Goal: Transaction & Acquisition: Obtain resource

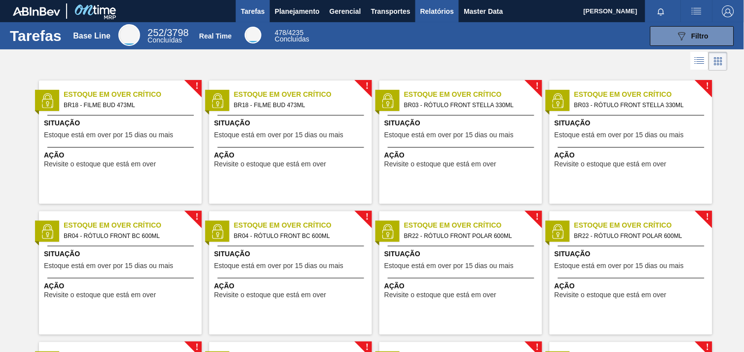
click at [432, 14] on span "Relatórios" at bounding box center [437, 11] width 34 height 12
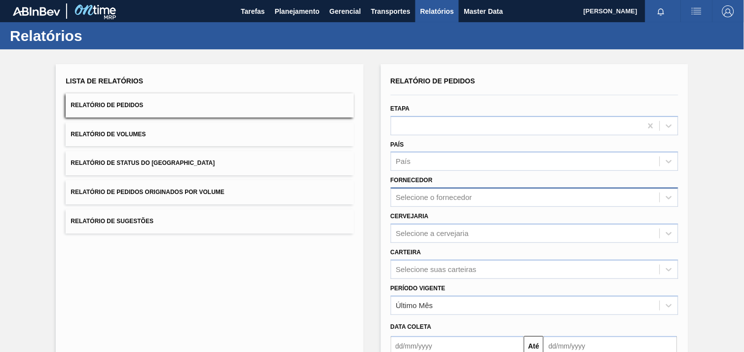
drag, startPoint x: 431, startPoint y: 175, endPoint x: 437, endPoint y: 198, distance: 24.4
click at [431, 175] on div "Fornecedor Selecione o fornecedor" at bounding box center [534, 190] width 287 height 34
click at [437, 198] on div "Selecione o fornecedor" at bounding box center [434, 197] width 76 height 8
paste input "292993"
type input "292993"
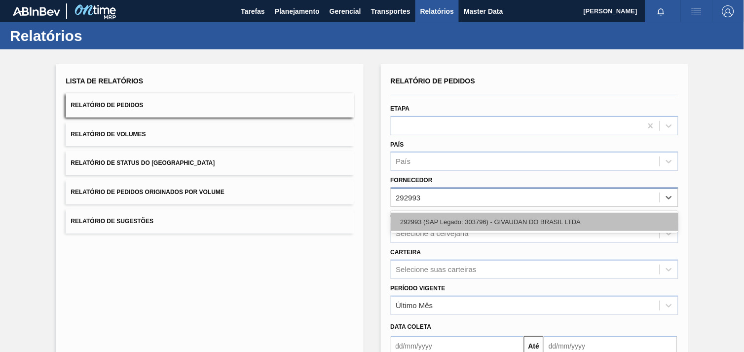
click at [457, 222] on div "292993 (SAP Legado: 303796) - GIVAUDAN DO BRASIL LTDA" at bounding box center [534, 222] width 287 height 18
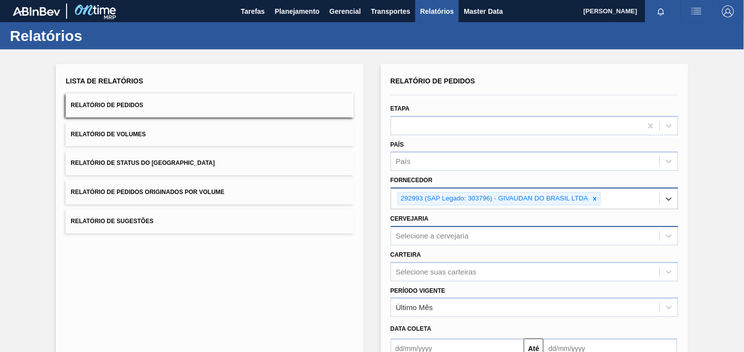
click at [492, 234] on div "Selecione a cervejaria" at bounding box center [534, 235] width 287 height 19
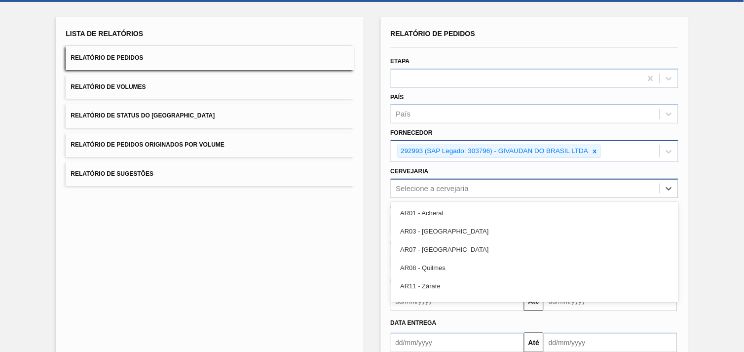
scroll to position [47, 0]
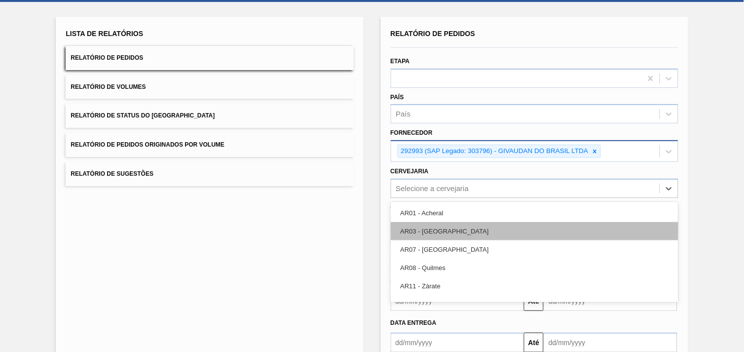
type input "16"
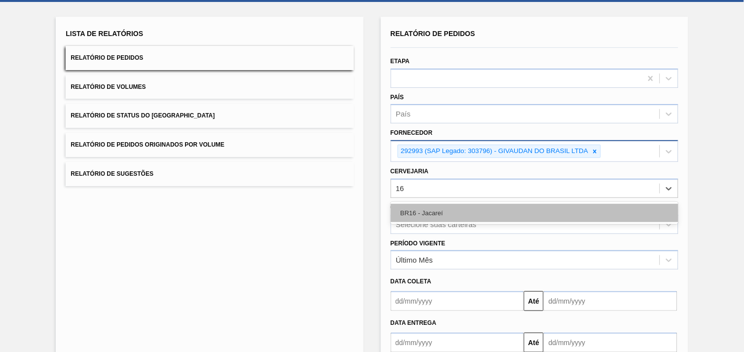
click at [447, 210] on div "BR16 - Jacareí" at bounding box center [534, 213] width 287 height 18
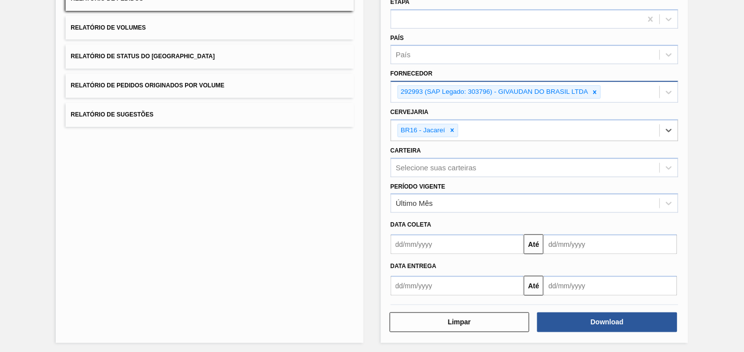
scroll to position [107, 0]
click at [641, 329] on div "Relatório de Pedidos Etapa País País Fornecedor 292993 (SAP Legado: 303796) - G…" at bounding box center [534, 149] width 307 height 385
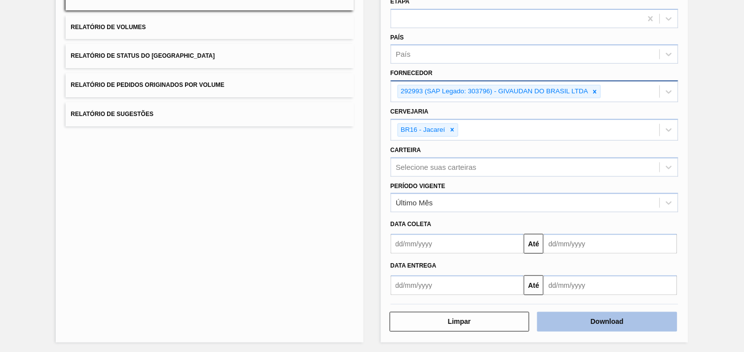
click at [639, 324] on button "Download" at bounding box center [607, 322] width 140 height 20
